Goal: Task Accomplishment & Management: Use online tool/utility

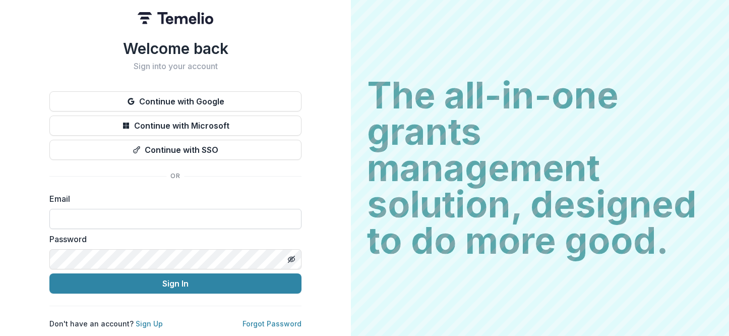
click at [140, 218] on input at bounding box center [175, 219] width 252 height 20
type input "**********"
click at [292, 258] on icon "Toggle password visibility" at bounding box center [292, 259] width 2 height 2
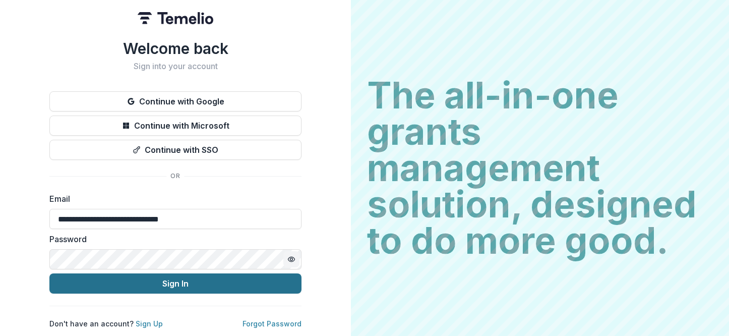
click at [208, 278] on button "Sign In" at bounding box center [175, 283] width 252 height 20
